Goal: Transaction & Acquisition: Subscribe to service/newsletter

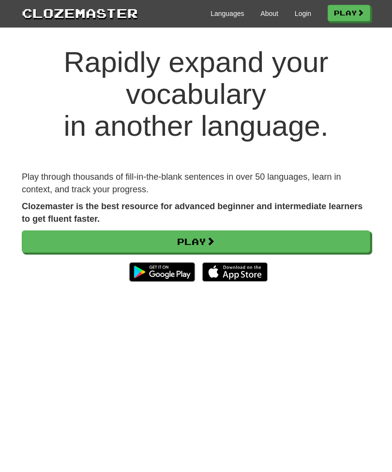
scroll to position [24, 0]
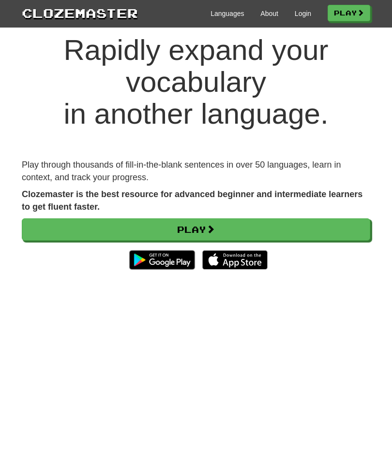
click at [225, 13] on link "Languages" at bounding box center [226, 14] width 33 height 10
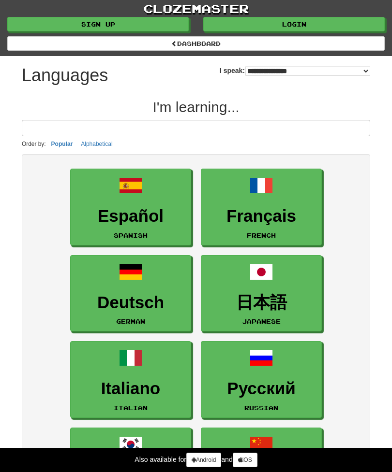
select select "*******"
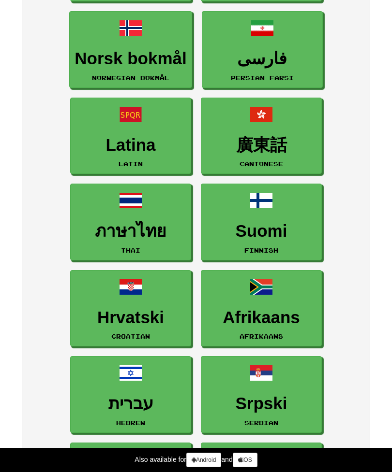
scroll to position [843, 0]
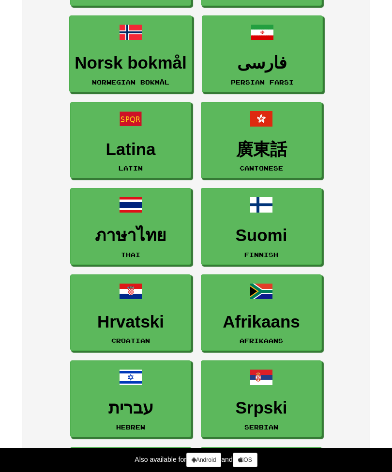
click at [288, 228] on h3 "Suomi" at bounding box center [261, 235] width 110 height 19
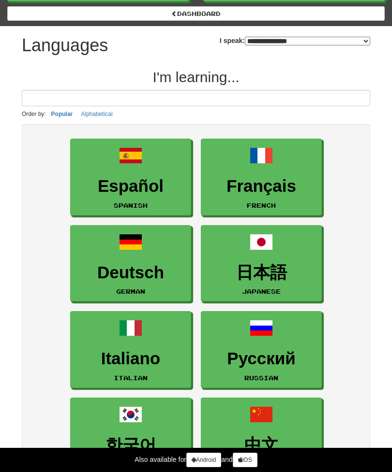
scroll to position [0, 0]
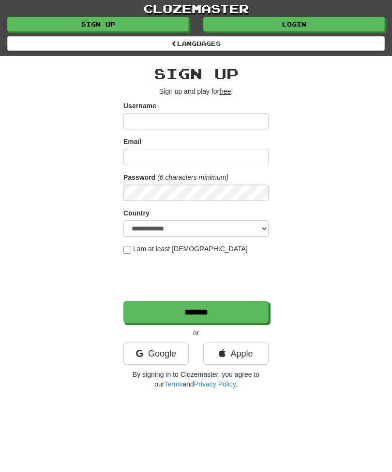
click at [42, 18] on link "Sign up" at bounding box center [97, 24] width 181 height 15
click at [168, 247] on label "I am at least 16 years old" at bounding box center [185, 249] width 124 height 10
click at [179, 251] on label "I am at least 16 years old" at bounding box center [185, 249] width 124 height 10
